Goal: Navigation & Orientation: Go to known website

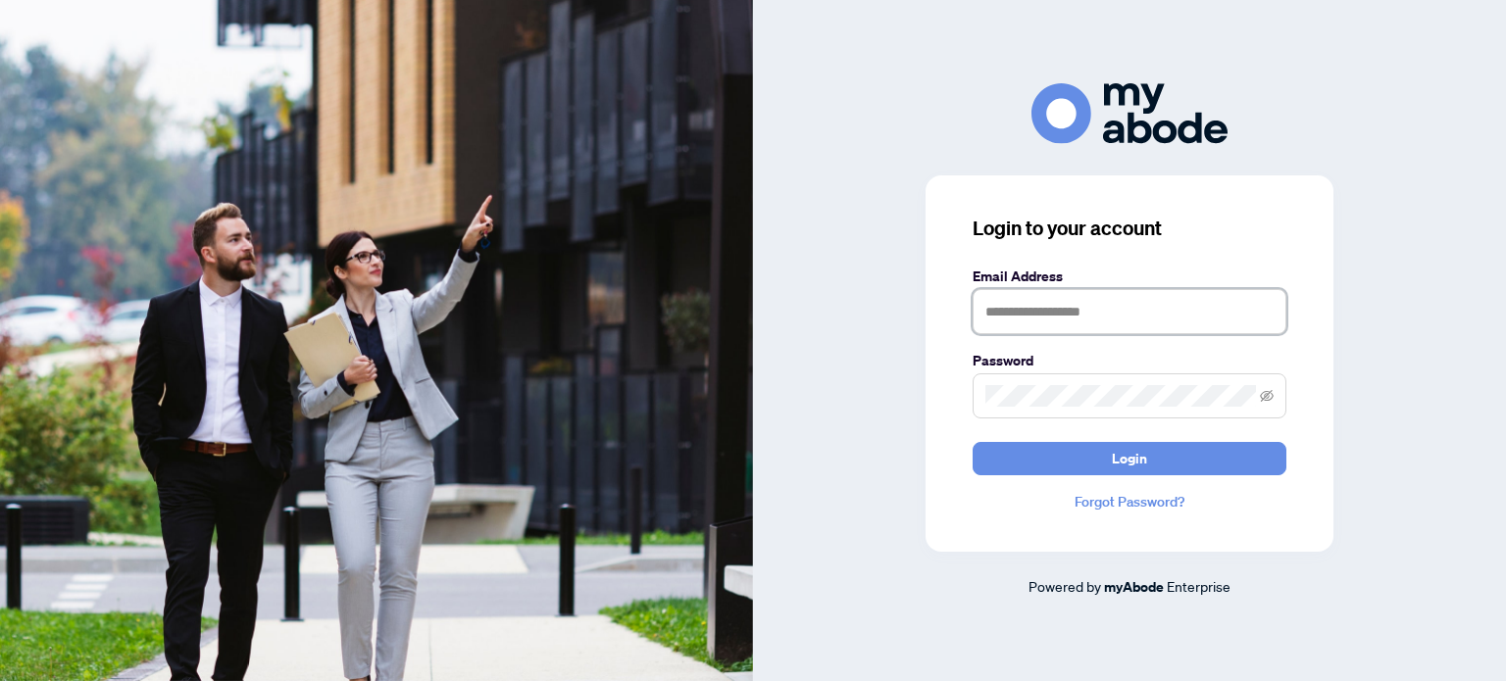
click at [1090, 297] on input "text" at bounding box center [1129, 311] width 314 height 45
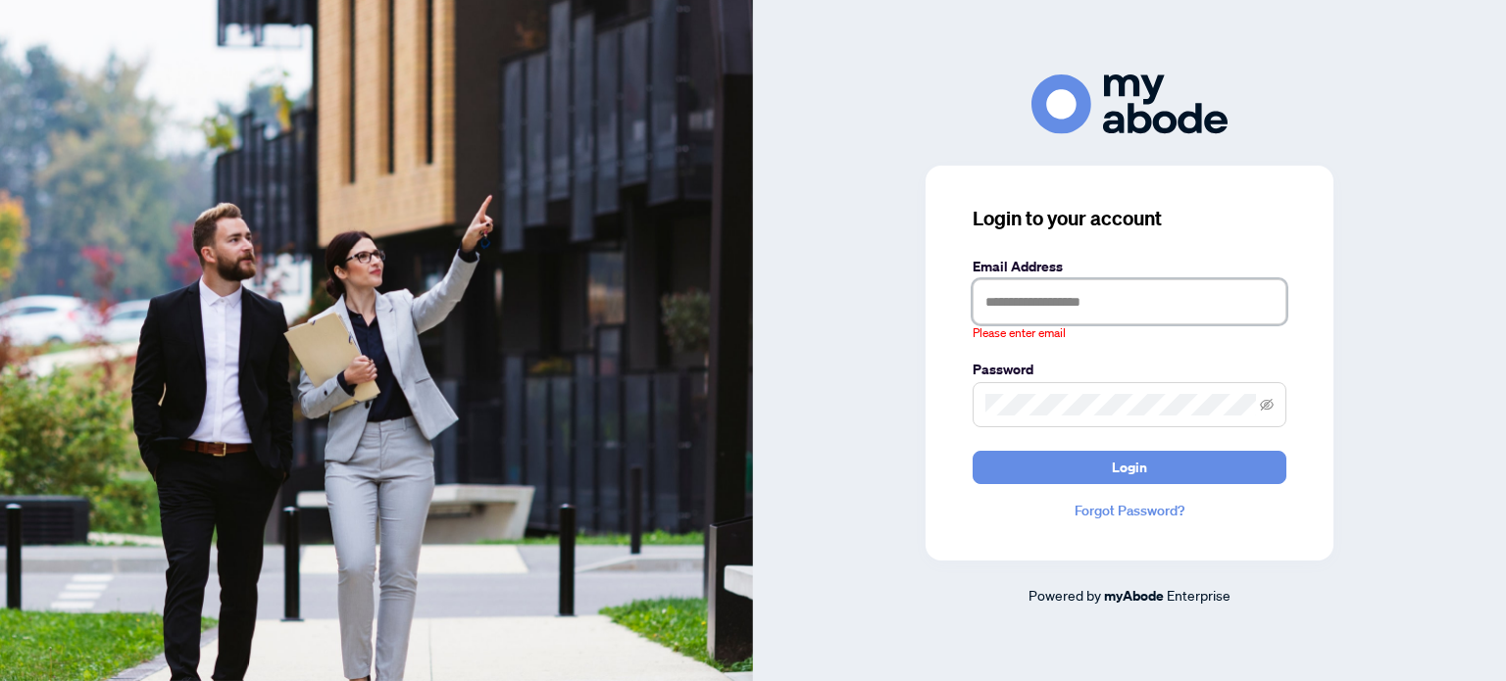
type input "**********"
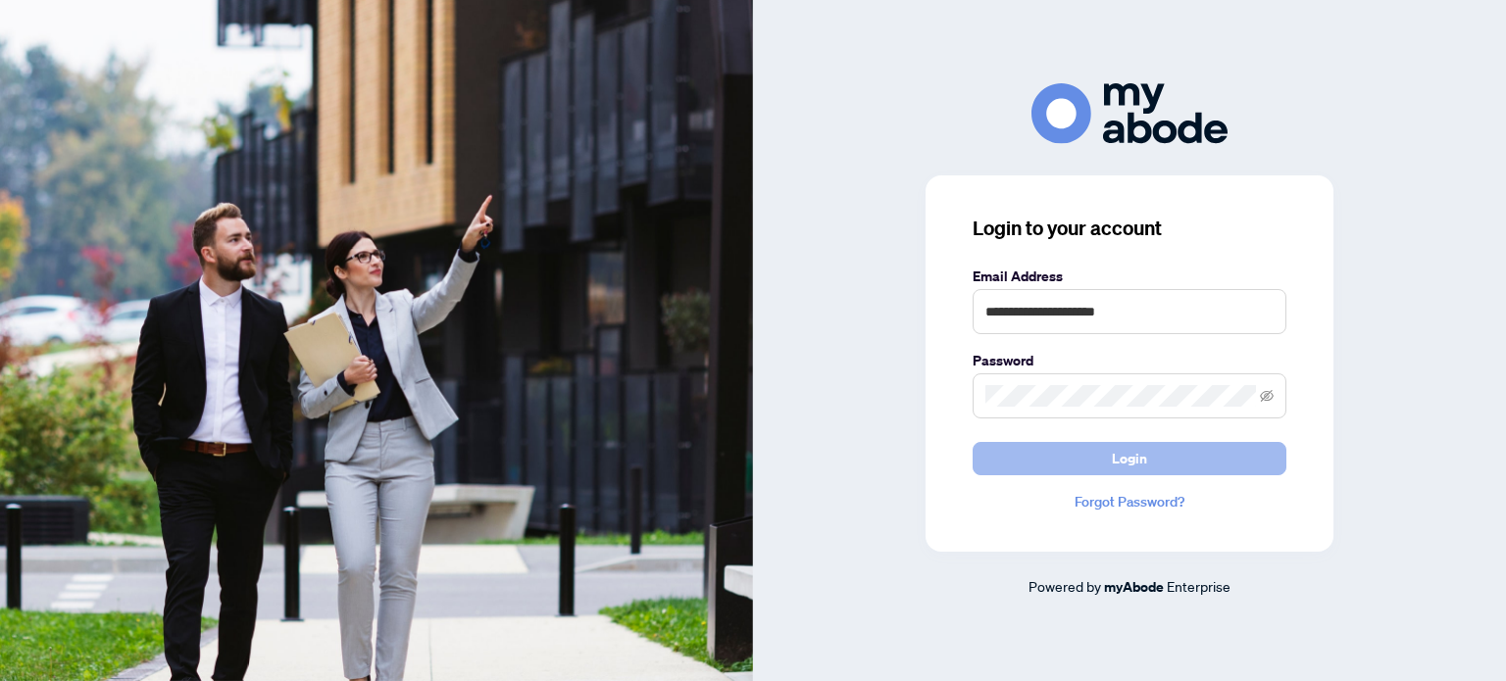
click at [1156, 466] on button "Login" at bounding box center [1129, 458] width 314 height 33
